Goal: Task Accomplishment & Management: Use online tool/utility

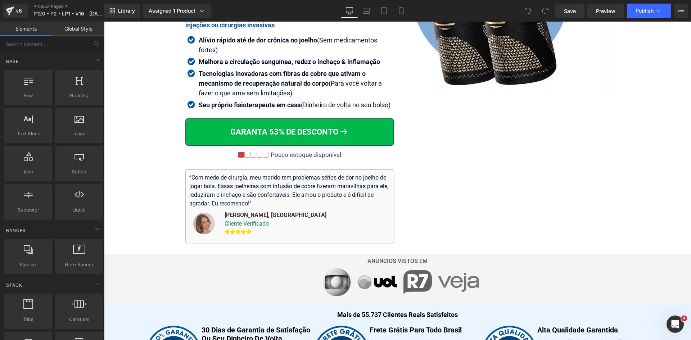
scroll to position [414, 0]
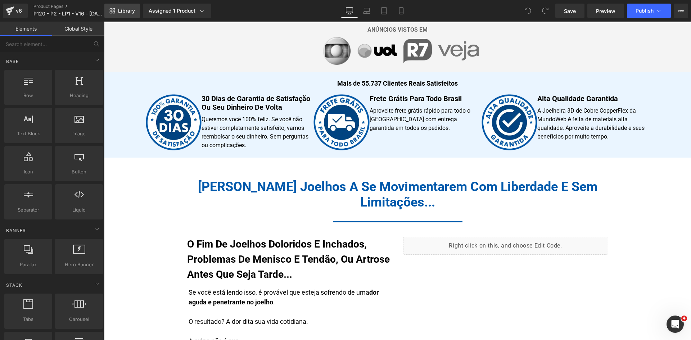
click at [131, 10] on span "Library" at bounding box center [126, 11] width 17 height 6
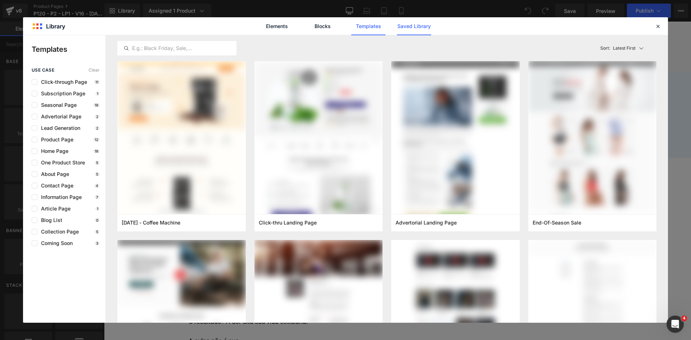
click at [0, 0] on link "Saved Library" at bounding box center [0, 0] width 0 height 0
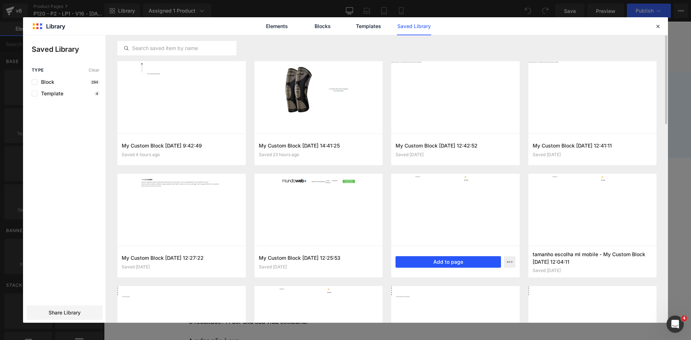
drag, startPoint x: 449, startPoint y: 261, endPoint x: 300, endPoint y: 127, distance: 200.0
click at [388, 223] on button "Add to page" at bounding box center [386, 221] width 4 height 4
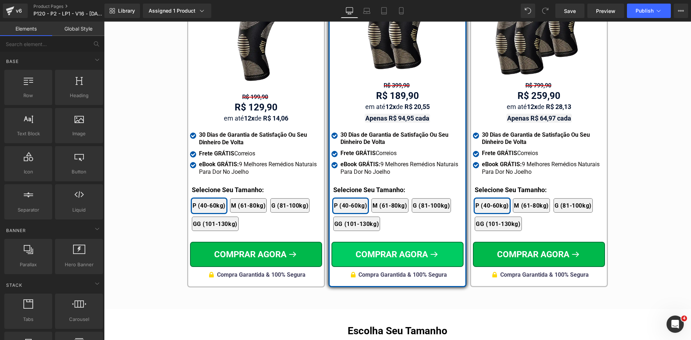
scroll to position [4216, 0]
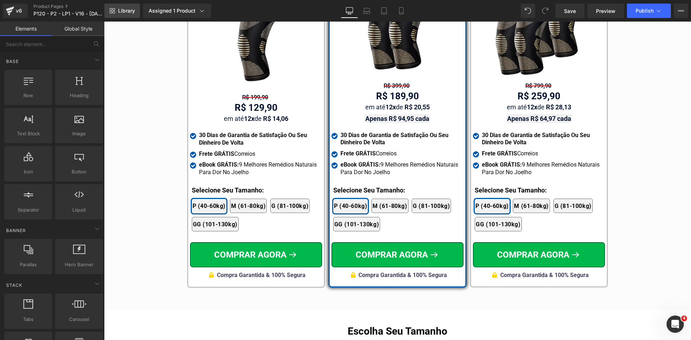
click at [127, 5] on link "Library" at bounding box center [122, 11] width 36 height 14
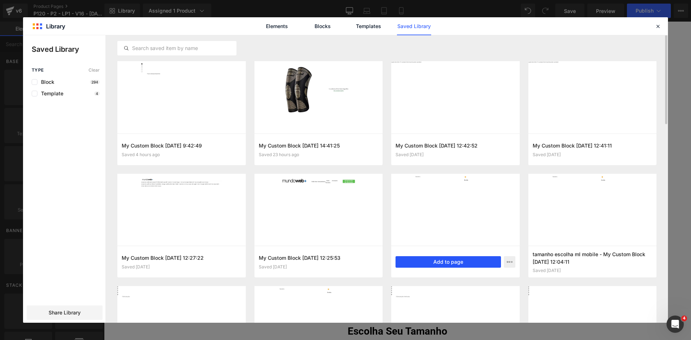
click at [0, 0] on button "Add to page" at bounding box center [0, 0] width 0 height 0
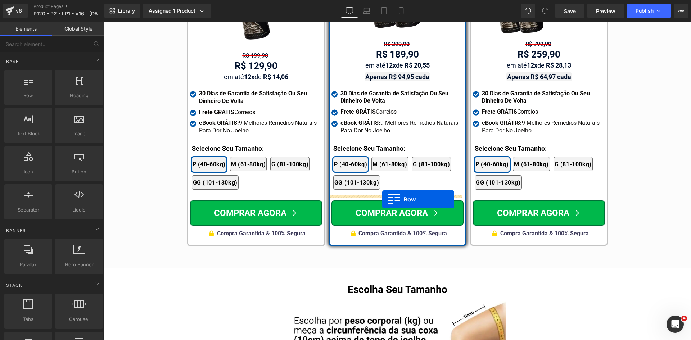
scroll to position [4213, 0]
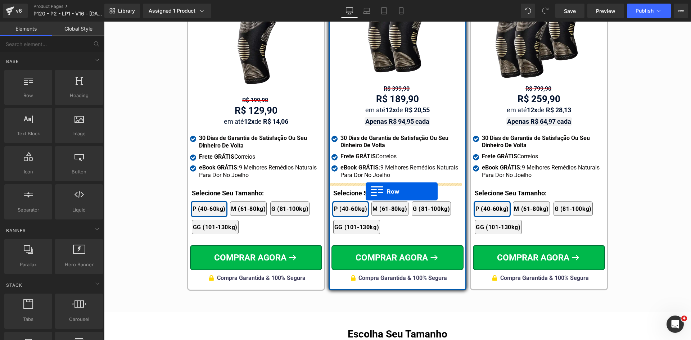
drag, startPoint x: 340, startPoint y: 229, endPoint x: 366, endPoint y: 191, distance: 45.6
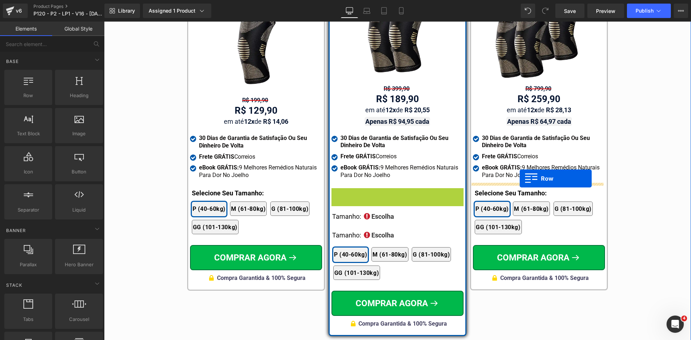
drag, startPoint x: 343, startPoint y: 185, endPoint x: 520, endPoint y: 178, distance: 176.4
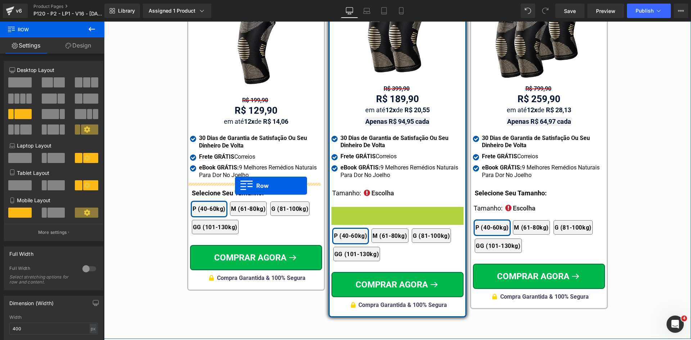
drag, startPoint x: 344, startPoint y: 201, endPoint x: 235, endPoint y: 186, distance: 109.8
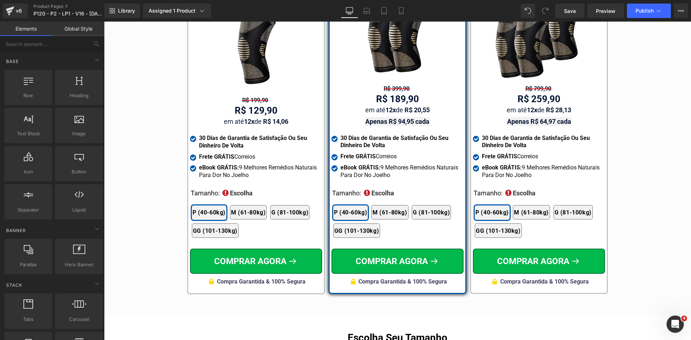
drag, startPoint x: 404, startPoint y: 10, endPoint x: 332, endPoint y: 0, distance: 73.0
click at [404, 10] on icon at bounding box center [401, 10] width 7 height 7
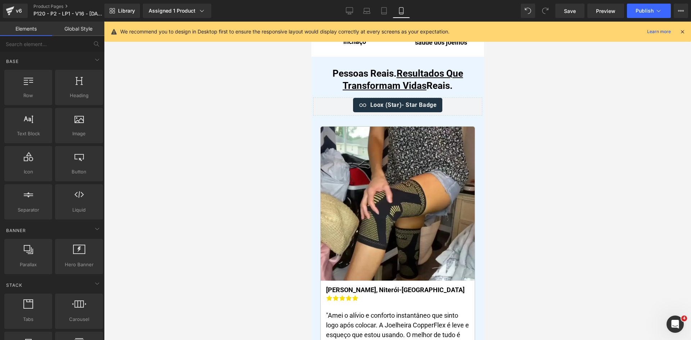
scroll to position [4194, 0]
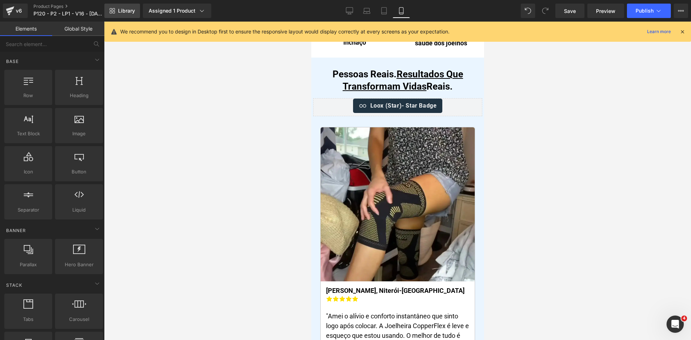
click at [131, 9] on span "Library" at bounding box center [126, 11] width 17 height 6
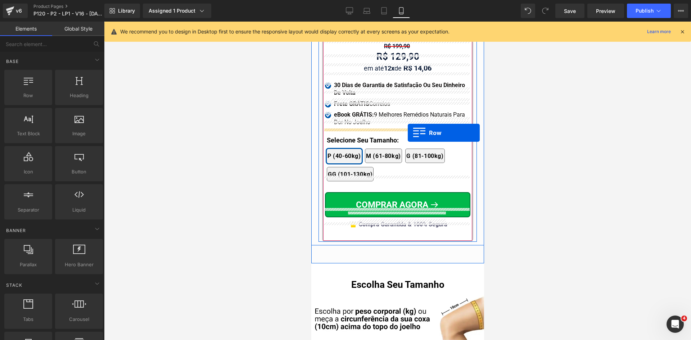
scroll to position [6935, 0]
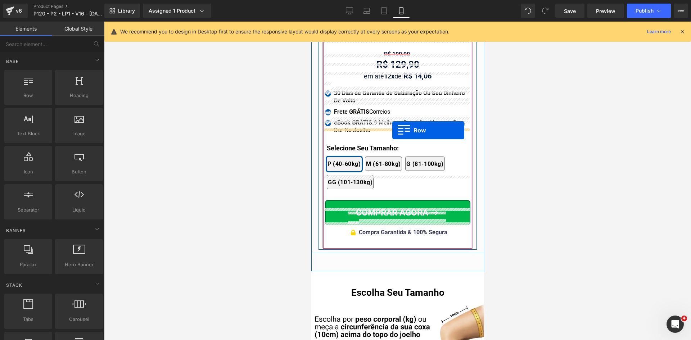
drag, startPoint x: 320, startPoint y: 206, endPoint x: 392, endPoint y: 130, distance: 104.3
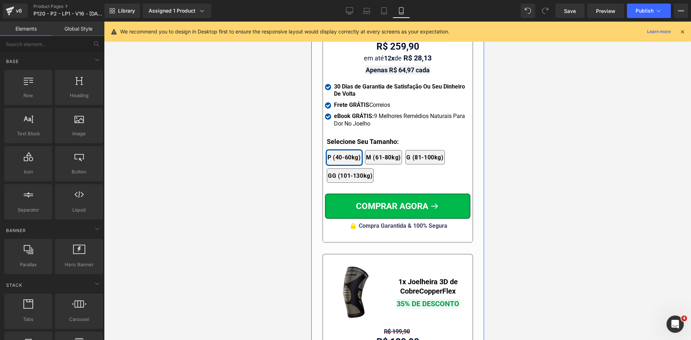
scroll to position [6647, 0]
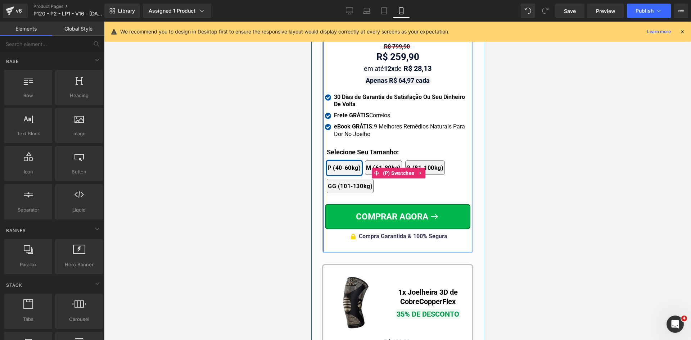
drag, startPoint x: 345, startPoint y: 130, endPoint x: 351, endPoint y: 136, distance: 8.9
click at [351, 136] on div "MAIS VENDIDO Text Block Image 2x Joelheiras 3D de Cobre CopperFlex Text Block 5…" at bounding box center [397, 101] width 158 height 915
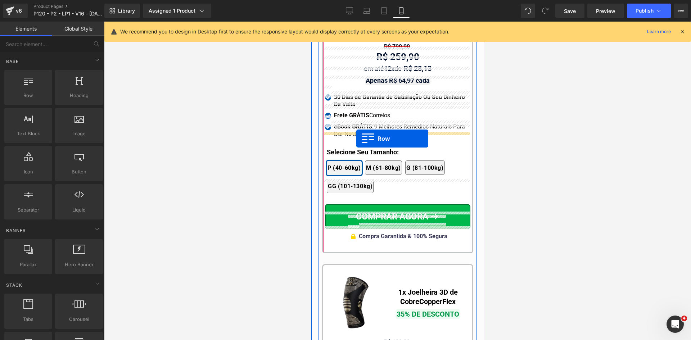
drag, startPoint x: 366, startPoint y: 177, endPoint x: 356, endPoint y: 139, distance: 39.5
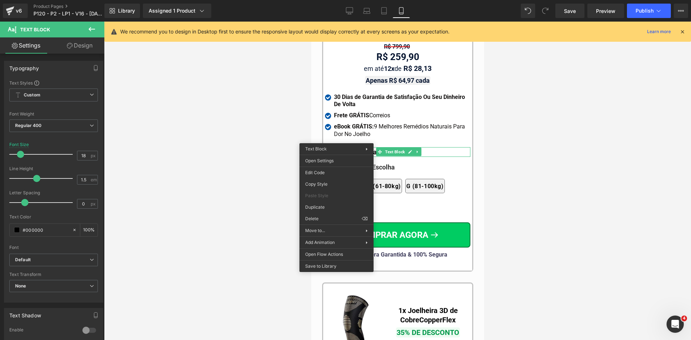
drag, startPoint x: 630, startPoint y: 242, endPoint x: 333, endPoint y: 196, distance: 300.7
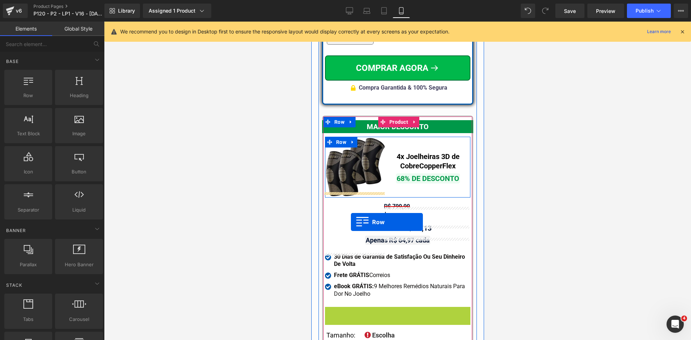
scroll to position [6395, 0]
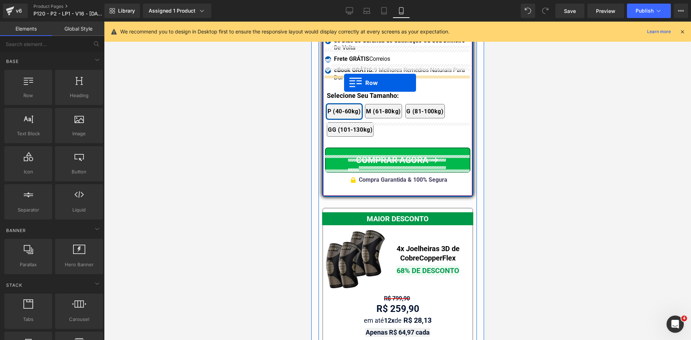
drag, startPoint x: 351, startPoint y: 131, endPoint x: 344, endPoint y: 83, distance: 49.1
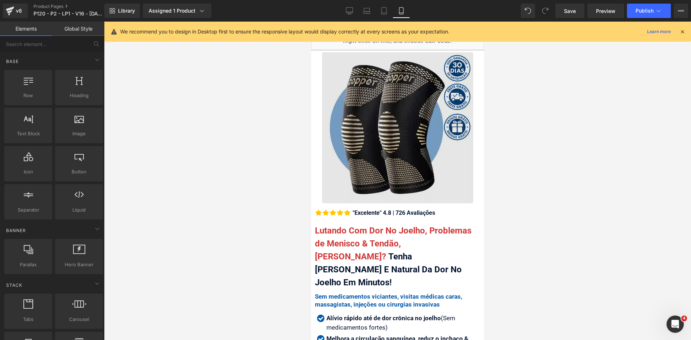
scroll to position [0, 0]
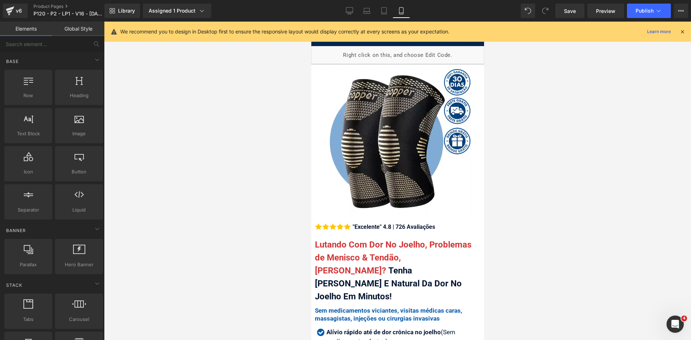
drag, startPoint x: 685, startPoint y: 31, endPoint x: 673, endPoint y: 37, distance: 13.8
click at [684, 31] on icon at bounding box center [682, 31] width 6 height 6
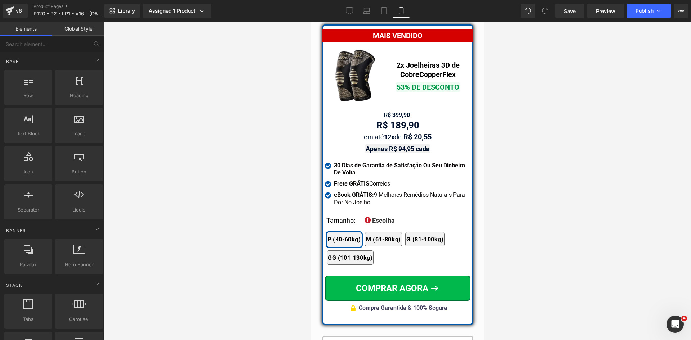
scroll to position [6016, 0]
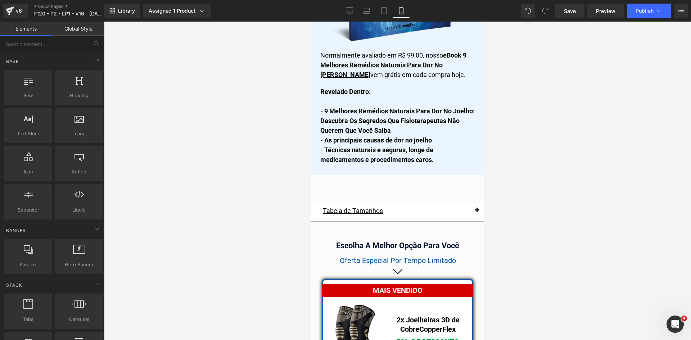
drag, startPoint x: 483, startPoint y: 31, endPoint x: 795, endPoint y: 257, distance: 385.2
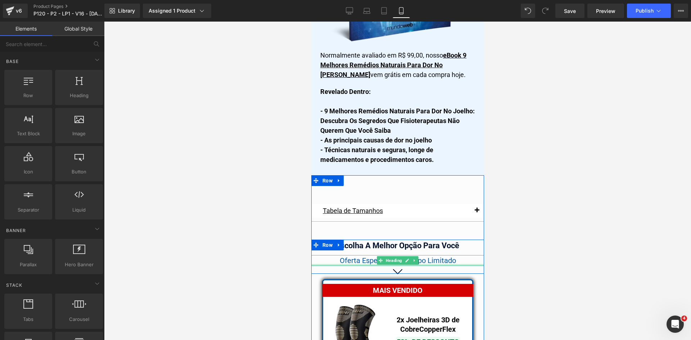
click at [446, 264] on div at bounding box center [397, 265] width 173 height 2
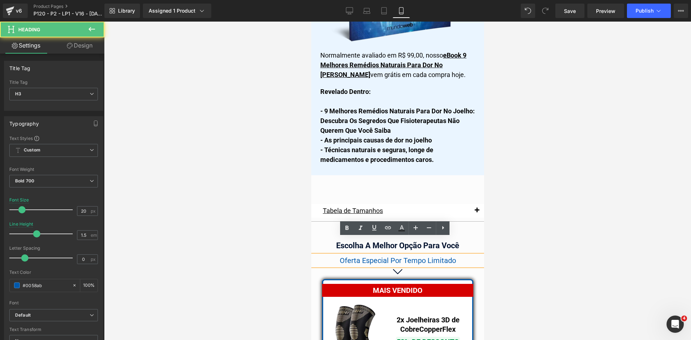
click at [446, 256] on span "Oferta Especial Por Tempo Limitado" at bounding box center [397, 260] width 116 height 9
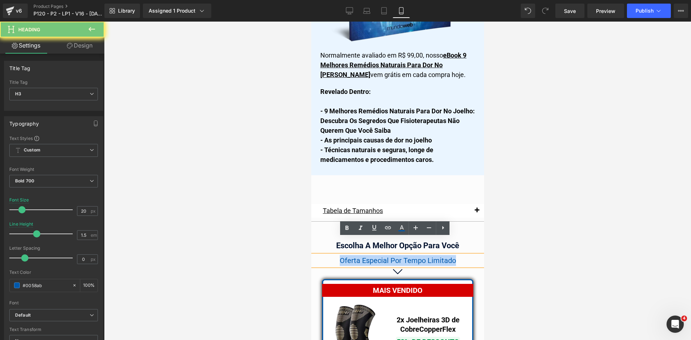
click at [446, 256] on span "Oferta Especial Por Tempo Limitado" at bounding box center [397, 260] width 116 height 9
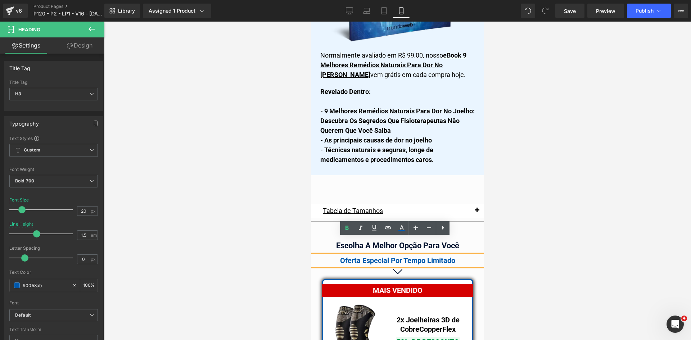
scroll to position [6260, 0]
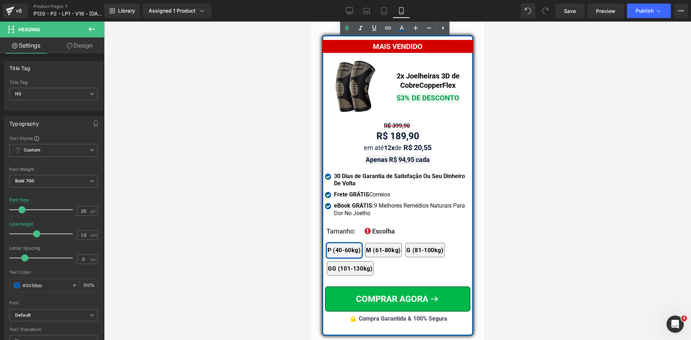
click at [520, 205] on div at bounding box center [397, 181] width 587 height 318
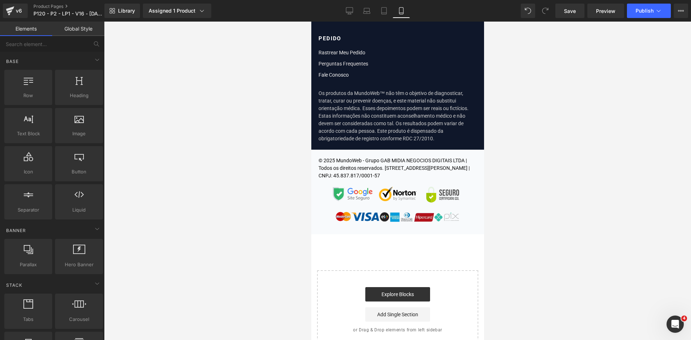
scroll to position [8689, 0]
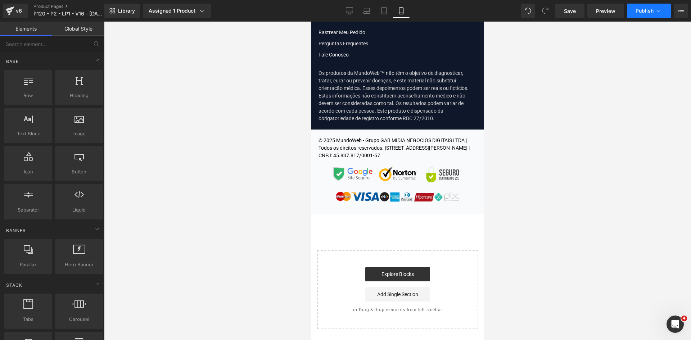
click at [647, 9] on span "Publish" at bounding box center [644, 11] width 18 height 6
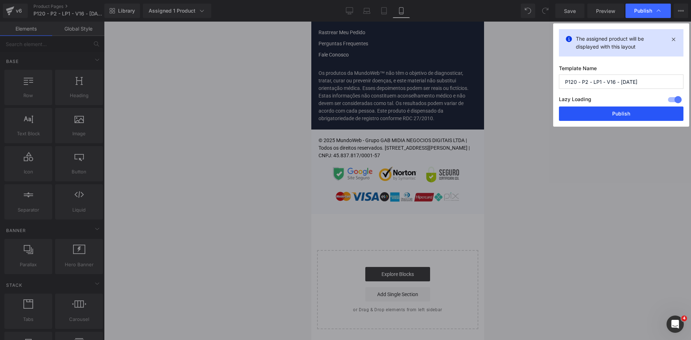
click at [0, 0] on button "Publish" at bounding box center [0, 0] width 0 height 0
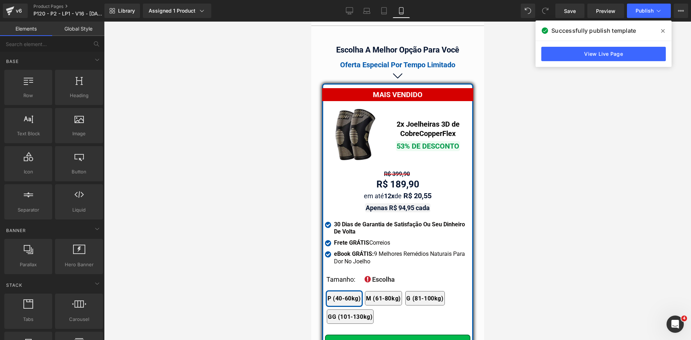
scroll to position [6201, 0]
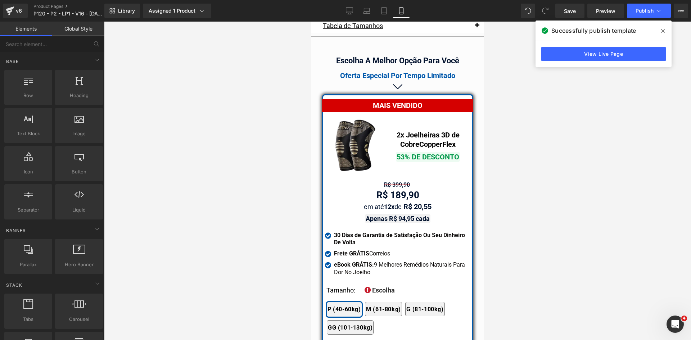
drag, startPoint x: 481, startPoint y: 324, endPoint x: 795, endPoint y: 264, distance: 319.7
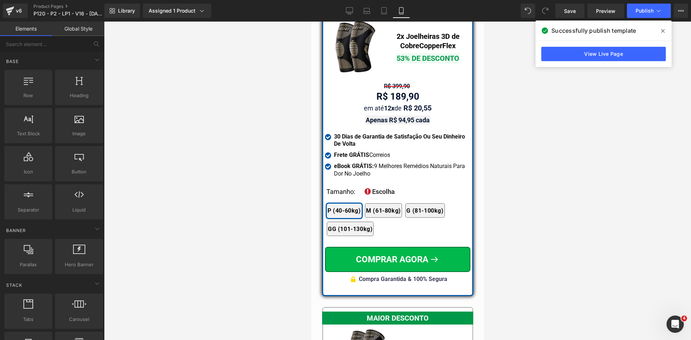
scroll to position [6374, 0]
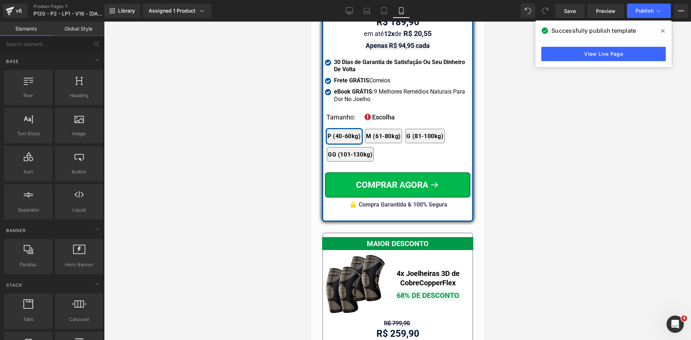
drag, startPoint x: 479, startPoint y: 154, endPoint x: 795, endPoint y: 268, distance: 335.8
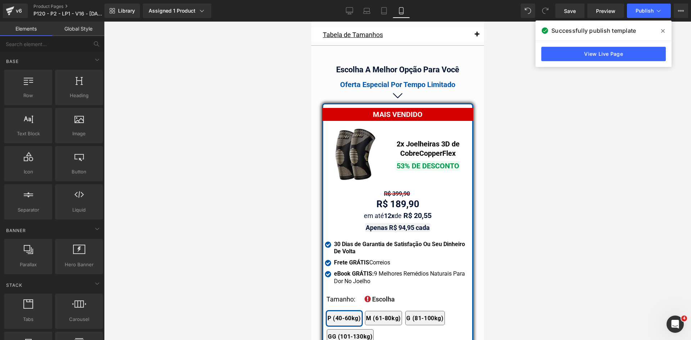
scroll to position [6086, 0]
